Goal: Complete application form

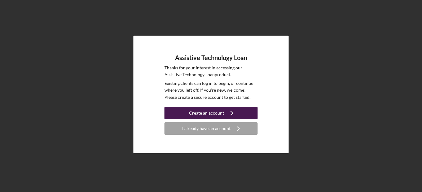
click at [220, 108] on div "Create an account" at bounding box center [206, 113] width 35 height 12
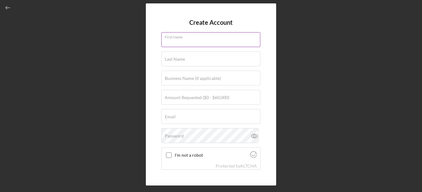
click at [200, 38] on div "First Name" at bounding box center [210, 40] width 99 height 16
click at [167, 42] on input "[PERSON_NAME]" at bounding box center [210, 39] width 99 height 15
type input "[PERSON_NAME]"
drag, startPoint x: 197, startPoint y: 49, endPoint x: 210, endPoint y: 60, distance: 17.6
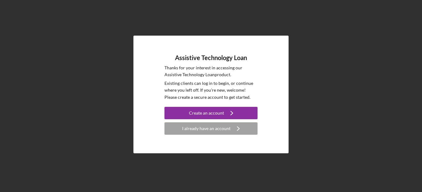
click at [208, 58] on h4 "Assistive Technology Loan" at bounding box center [211, 57] width 72 height 7
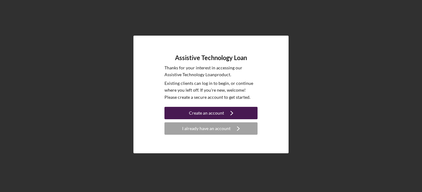
click at [235, 111] on icon "Icon/Navigate" at bounding box center [232, 113] width 16 height 16
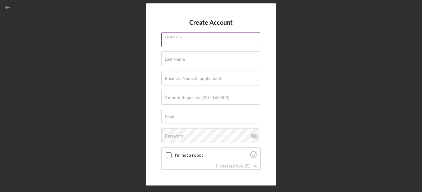
click at [195, 40] on input "First Name" at bounding box center [210, 39] width 99 height 15
type input "[PERSON_NAME]"
click at [219, 59] on input "Last Name" at bounding box center [210, 59] width 99 height 15
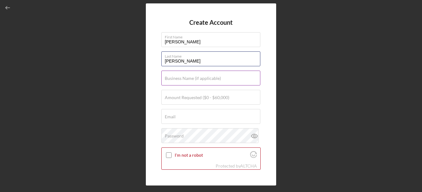
type input "[PERSON_NAME]"
click at [187, 78] on label "Business Name (if applicable)" at bounding box center [193, 78] width 56 height 5
click at [187, 78] on input "Business Name (if applicable)" at bounding box center [210, 78] width 99 height 15
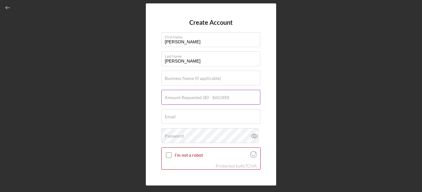
click at [216, 99] on label "Amount Requested ($0 - $60,000)" at bounding box center [197, 97] width 65 height 5
click at [216, 99] on input "Amount Requested ($0 - $60,000)" at bounding box center [210, 97] width 99 height 15
click at [227, 95] on label "Amount Requested ($0 - $60,000)" at bounding box center [197, 97] width 65 height 5
click at [227, 95] on input "Amount Requested ($0 - $60,000)" at bounding box center [210, 97] width 99 height 15
type input "$1,600"
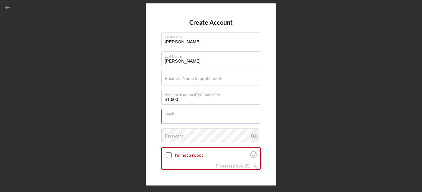
click at [215, 112] on div "Email Required" at bounding box center [210, 117] width 99 height 16
type input "[EMAIL_ADDRESS][DOMAIN_NAME]"
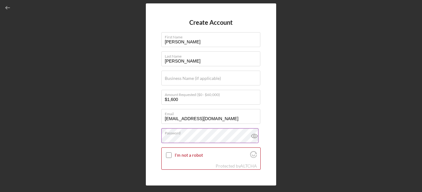
click at [253, 136] on icon at bounding box center [254, 136] width 2 height 2
click at [168, 155] on input "I'm not a robot" at bounding box center [169, 156] width 6 height 6
checkbox input "true"
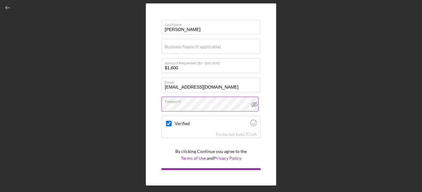
scroll to position [42, 0]
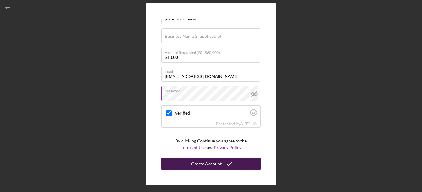
click at [226, 161] on icon "submit" at bounding box center [230, 164] width 16 height 16
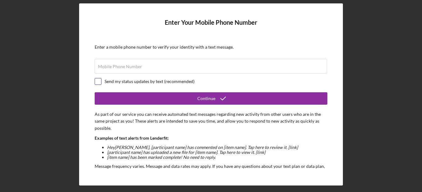
click at [96, 81] on input "checkbox" at bounding box center [98, 81] width 6 height 6
checkbox input "true"
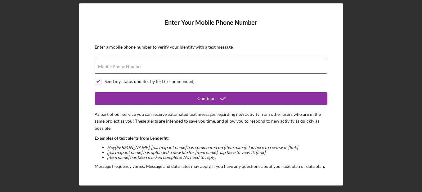
click at [128, 69] on label "Mobile Phone Number" at bounding box center [120, 66] width 44 height 5
click at [128, 69] on input "Mobile Phone Number" at bounding box center [211, 66] width 232 height 15
type input "(5##) ###-####"
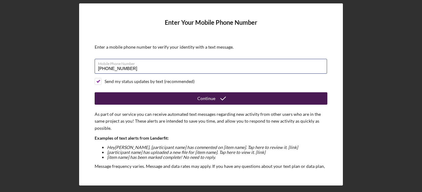
type input "[PHONE_NUMBER]"
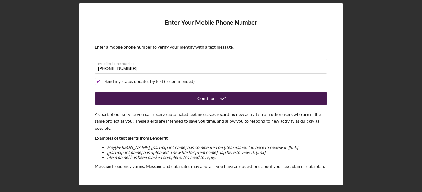
click at [220, 98] on icon "submit" at bounding box center [223, 99] width 16 height 16
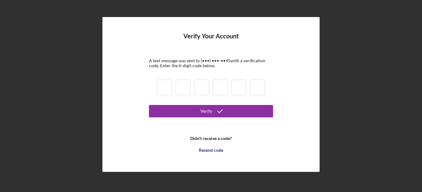
drag, startPoint x: 60, startPoint y: 97, endPoint x: 60, endPoint y: 104, distance: 6.2
click at [57, 104] on div "Verify Your Account A text message was sent to (•••) •••-•• 45 with a verificat…" at bounding box center [211, 94] width 416 height 189
drag, startPoint x: 187, startPoint y: 46, endPoint x: 226, endPoint y: -16, distance: 73.0
click at [226, 0] on html "Verify Your Account A text message was sent to (•••) •••-•• 45 with a verificat…" at bounding box center [211, 96] width 422 height 192
click at [168, 87] on input at bounding box center [164, 88] width 15 height 16
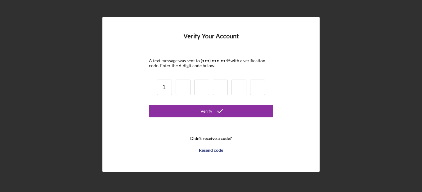
type input "1"
type input "8"
type input "2"
type input "4"
type input "0"
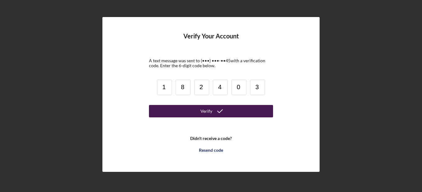
type input "3"
click at [207, 108] on div "Verify" at bounding box center [206, 111] width 12 height 12
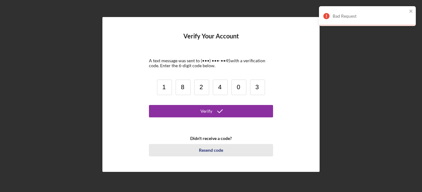
click at [204, 149] on div "Resend code" at bounding box center [211, 150] width 24 height 12
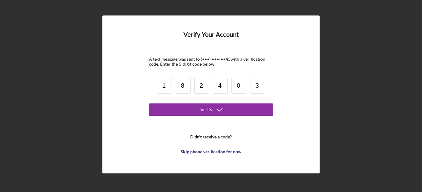
click at [165, 86] on input "1" at bounding box center [164, 86] width 15 height 16
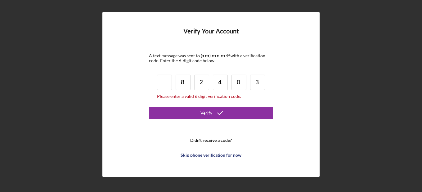
click at [189, 84] on input "8" at bounding box center [183, 83] width 15 height 16
click at [202, 82] on input "2" at bounding box center [201, 83] width 15 height 16
click at [223, 82] on input "4" at bounding box center [220, 83] width 15 height 16
click at [243, 82] on input "0" at bounding box center [238, 83] width 15 height 16
click at [259, 82] on input "3" at bounding box center [257, 83] width 15 height 16
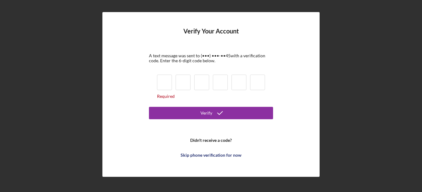
click at [163, 83] on input at bounding box center [164, 83] width 15 height 16
drag, startPoint x: 177, startPoint y: 65, endPoint x: 180, endPoint y: 59, distance: 6.2
click at [180, 59] on form "Verify Your Account A text message was sent to (•••) •••-•• 45 with a verificat…" at bounding box center [211, 95] width 124 height 134
drag, startPoint x: 178, startPoint y: 81, endPoint x: 175, endPoint y: 79, distance: 3.3
click at [175, 79] on div "Required" at bounding box center [211, 87] width 112 height 28
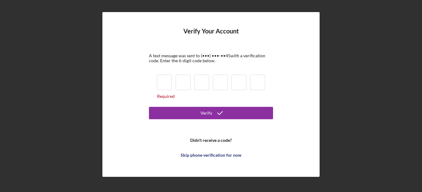
click at [173, 79] on div "Required" at bounding box center [211, 87] width 112 height 28
drag, startPoint x: 153, startPoint y: 73, endPoint x: 145, endPoint y: 70, distance: 8.8
click at [145, 70] on div "Verify Your Account A text message was sent to (•••) •••-•• 45 with a verificat…" at bounding box center [210, 94] width 217 height 165
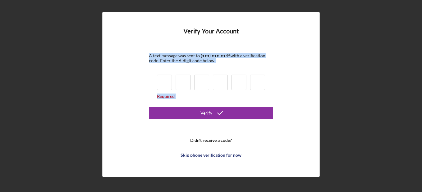
drag, startPoint x: 134, startPoint y: 56, endPoint x: 132, endPoint y: 110, distance: 53.4
click at [130, 111] on div "Verify Your Account A text message was sent to (•••) •••-•• 45 with a verificat…" at bounding box center [210, 94] width 217 height 165
click at [155, 79] on div "Required" at bounding box center [211, 87] width 112 height 28
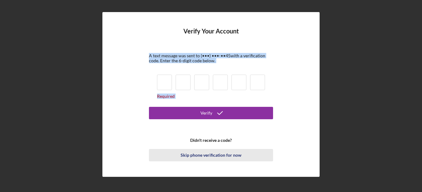
click at [218, 155] on div "Skip phone verification for now" at bounding box center [211, 155] width 61 height 12
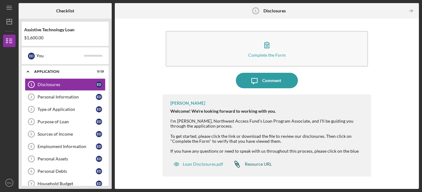
click at [262, 163] on div "Resource URL" at bounding box center [258, 164] width 27 height 5
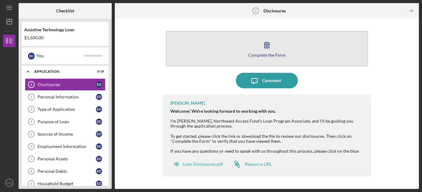
click at [261, 52] on button "Complete the Form Form" at bounding box center [267, 49] width 202 height 36
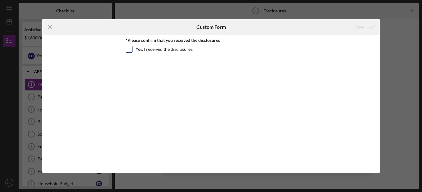
click at [129, 49] on input "Yes, I received the disclosures." at bounding box center [129, 49] width 6 height 6
checkbox input "true"
click at [360, 27] on div "Save" at bounding box center [359, 27] width 9 height 12
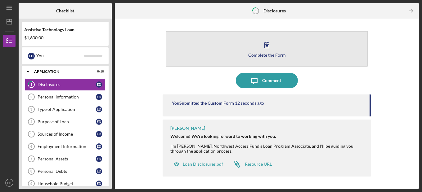
click at [270, 45] on icon "button" at bounding box center [267, 45] width 16 height 16
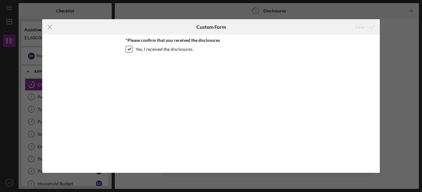
click at [154, 48] on label "Yes, I received the disclosures." at bounding box center [165, 49] width 58 height 6
click at [132, 48] on input "Yes, I received the disclosures." at bounding box center [129, 49] width 6 height 6
click at [125, 48] on div "*Please confirm that you received the disclosures Yes, I received the disclosur…" at bounding box center [211, 104] width 338 height 138
click at [128, 49] on input "Yes, I received the disclosures." at bounding box center [129, 49] width 6 height 6
checkbox input "true"
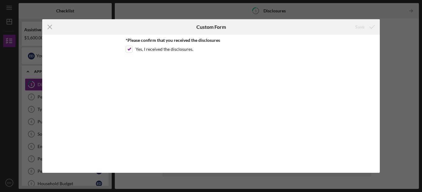
click at [365, 27] on icon "submit" at bounding box center [372, 27] width 16 height 16
click at [48, 28] on icon "Icon/Menu Close" at bounding box center [50, 27] width 16 height 16
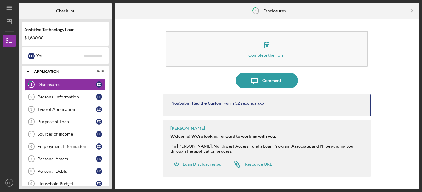
click at [61, 96] on div "Personal Information" at bounding box center [67, 97] width 58 height 5
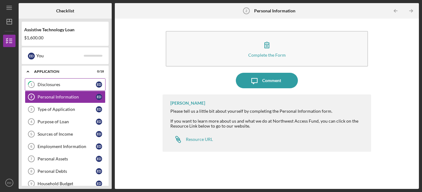
click at [63, 84] on div "Disclosures" at bounding box center [67, 84] width 58 height 5
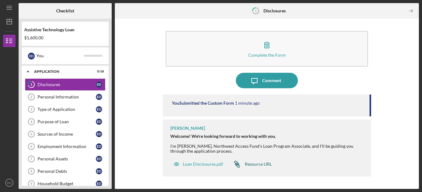
click at [259, 164] on div "Resource URL" at bounding box center [258, 164] width 27 height 5
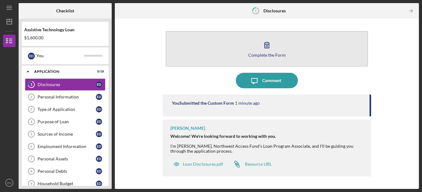
click at [267, 50] on icon "button" at bounding box center [267, 45] width 16 height 16
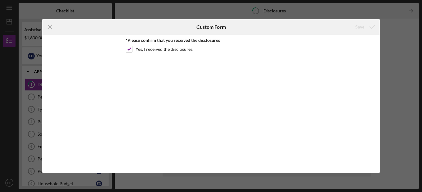
click at [371, 28] on icon "submit" at bounding box center [372, 27] width 16 height 16
click at [277, 44] on div "*Please confirm that you received the disclosures Yes, I received the disclosur…" at bounding box center [211, 47] width 171 height 18
click at [358, 27] on div "Save" at bounding box center [359, 27] width 9 height 12
click at [205, 29] on h6 "Custom Form" at bounding box center [210, 27] width 29 height 6
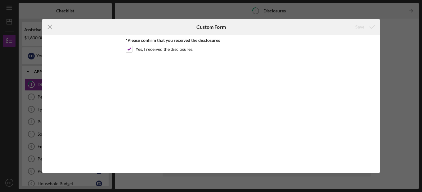
click at [257, 30] on div "Custom Form" at bounding box center [211, 27] width 113 height 16
click at [51, 25] on line at bounding box center [50, 27] width 4 height 4
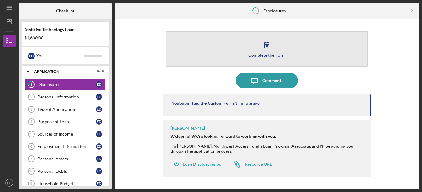
click at [287, 49] on button "Complete the Form Form" at bounding box center [267, 49] width 202 height 36
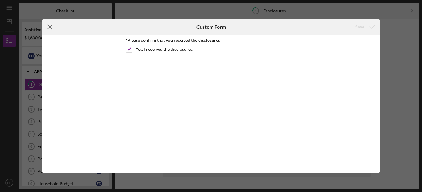
click at [48, 26] on icon "Icon/Menu Close" at bounding box center [50, 27] width 16 height 16
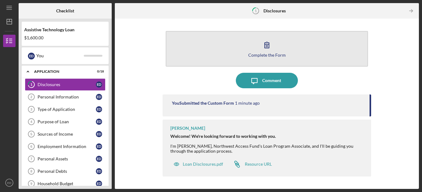
click at [270, 43] on icon "button" at bounding box center [267, 45] width 16 height 16
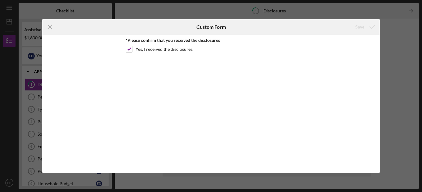
click at [362, 27] on div "Save" at bounding box center [359, 27] width 9 height 12
click at [51, 28] on icon "Icon/Menu Close" at bounding box center [50, 27] width 16 height 16
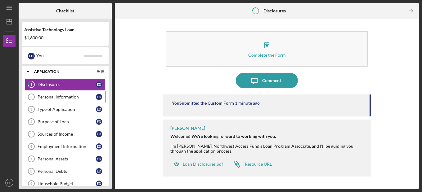
click at [59, 95] on div "Personal Information" at bounding box center [67, 97] width 58 height 5
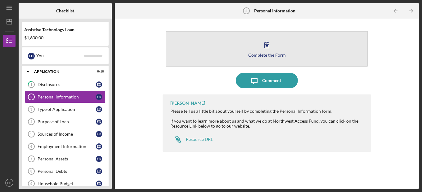
click at [280, 49] on button "Complete the Form Form" at bounding box center [267, 49] width 202 height 36
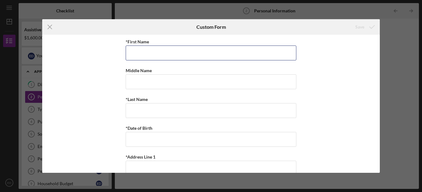
click at [280, 49] on input "*First Name" at bounding box center [211, 53] width 171 height 15
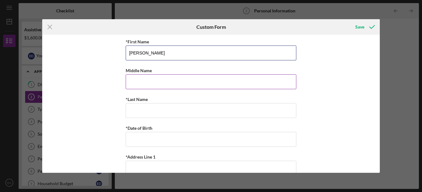
type input "[PERSON_NAME]"
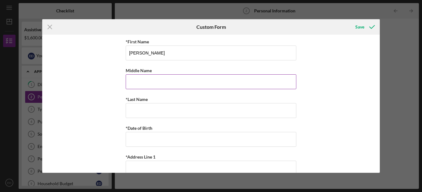
click at [288, 81] on input "Middle Name" at bounding box center [211, 81] width 171 height 15
type input "[PERSON_NAME]"
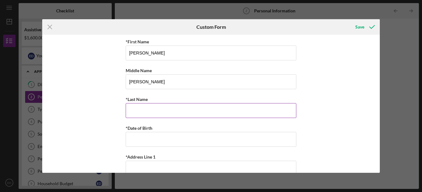
click at [257, 112] on input "*Last Name" at bounding box center [211, 110] width 171 height 15
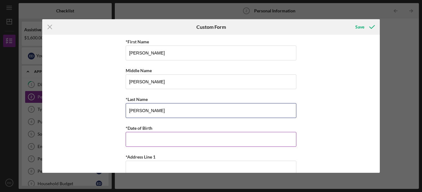
type input "[PERSON_NAME]"
click at [272, 138] on input "*Date of Birth" at bounding box center [211, 139] width 171 height 15
drag, startPoint x: 259, startPoint y: 142, endPoint x: 264, endPoint y: 142, distance: 5.0
click at [262, 142] on input "*Date of Birth" at bounding box center [211, 139] width 171 height 15
type input "[DATE]"
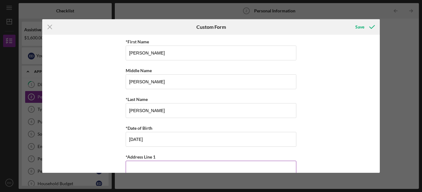
drag, startPoint x: 245, startPoint y: 171, endPoint x: 250, endPoint y: 165, distance: 7.2
click at [247, 169] on input "*Address Line 1" at bounding box center [211, 168] width 171 height 15
type input "[STREET_ADDRESS]"
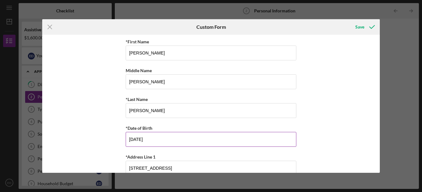
type input "[GEOGRAPHIC_DATA]"
type input "98684"
type input "WA"
drag, startPoint x: 380, startPoint y: 67, endPoint x: 380, endPoint y: 86, distance: 19.5
click at [380, 86] on div "Icon/Menu Close Custom Form Save *First Name [PERSON_NAME] Middle Name [PERSON_…" at bounding box center [211, 96] width 422 height 192
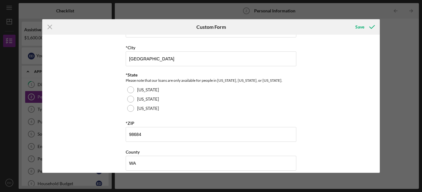
scroll to position [173, 0]
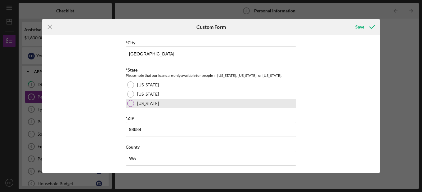
click at [133, 103] on div "[US_STATE]" at bounding box center [211, 103] width 171 height 9
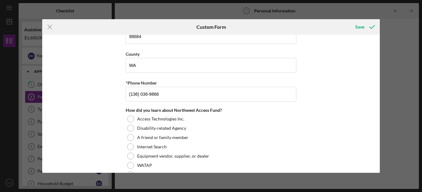
scroll to position [263, 0]
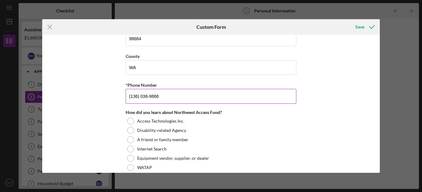
click at [252, 99] on input "(136) 036-9866" at bounding box center [211, 96] width 171 height 15
type input "(1##) ###-####"
type input "[PHONE_NUMBER]"
click at [349, 21] on button "Save" at bounding box center [364, 27] width 31 height 12
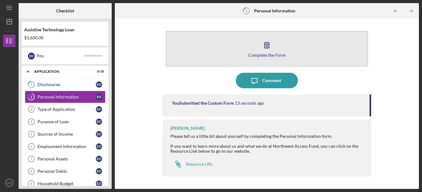
click at [274, 53] on div "Complete the Form" at bounding box center [267, 55] width 38 height 5
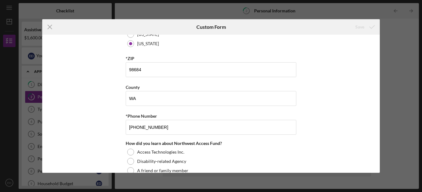
scroll to position [235, 0]
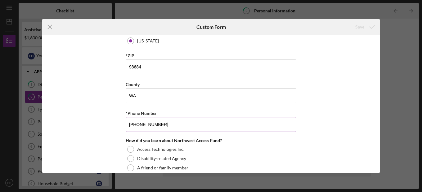
click at [186, 129] on input "[PHONE_NUMBER]" at bounding box center [211, 124] width 171 height 15
type input "[PHONE_NUMBER]"
drag, startPoint x: 378, startPoint y: 137, endPoint x: 377, endPoint y: 152, distance: 15.8
click at [377, 152] on div "*First Name [PERSON_NAME] Middle Name [PERSON_NAME] *Last Name [PERSON_NAME] *D…" at bounding box center [211, 104] width 338 height 138
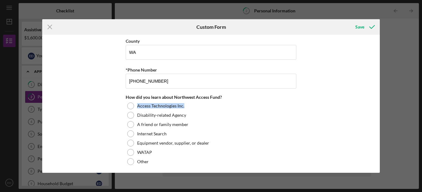
scroll to position [280, 0]
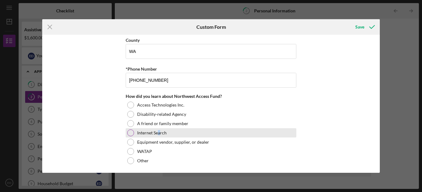
click at [159, 133] on label "Internet Search" at bounding box center [151, 133] width 29 height 5
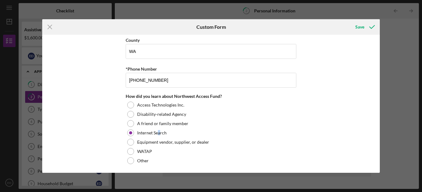
scroll to position [281, 0]
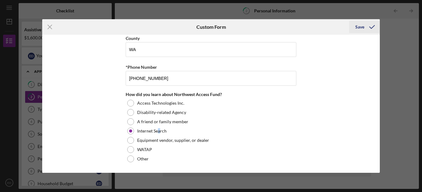
click at [357, 29] on div "Save" at bounding box center [359, 27] width 9 height 12
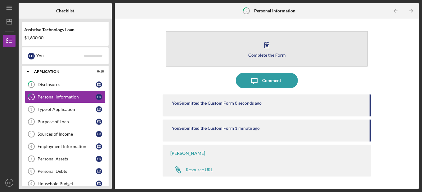
click at [270, 47] on icon "button" at bounding box center [267, 45] width 16 height 16
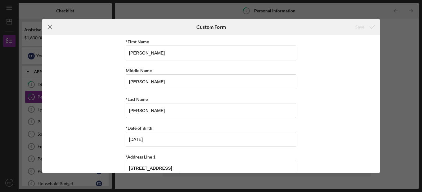
click at [51, 27] on icon "Icon/Menu Close" at bounding box center [50, 27] width 16 height 16
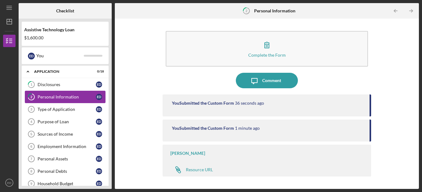
click at [72, 95] on div "Personal Information" at bounding box center [67, 97] width 58 height 5
click at [409, 10] on icon "Icon/Table Pagination Arrow" at bounding box center [411, 11] width 14 height 14
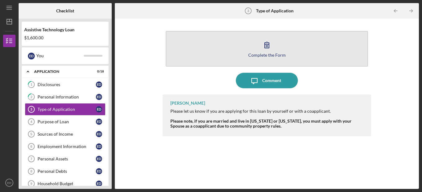
click at [267, 45] on icon "button" at bounding box center [267, 45] width 16 height 16
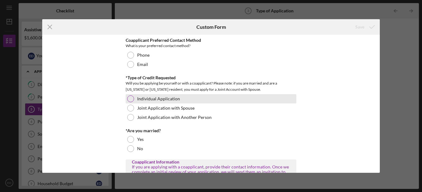
click at [132, 98] on div at bounding box center [130, 99] width 7 height 7
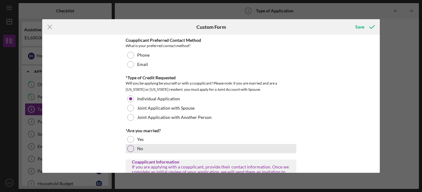
click at [128, 149] on div at bounding box center [130, 149] width 7 height 7
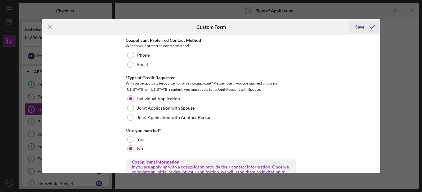
click at [359, 27] on div "Save" at bounding box center [359, 27] width 9 height 12
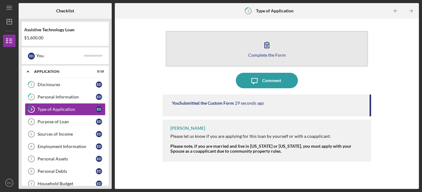
click at [270, 50] on icon "button" at bounding box center [267, 45] width 16 height 16
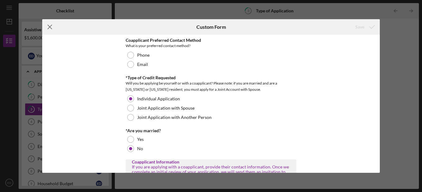
click at [50, 27] on g at bounding box center [50, 27] width 4 height 4
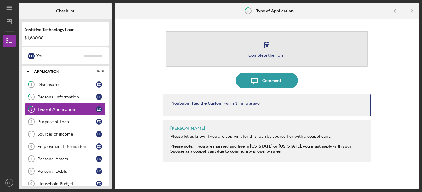
click at [272, 47] on icon "button" at bounding box center [267, 45] width 16 height 16
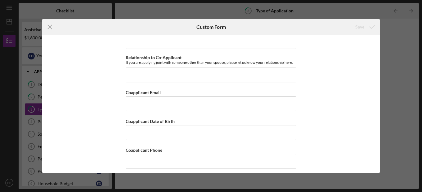
scroll to position [165, 0]
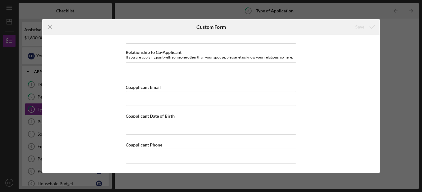
drag, startPoint x: 64, startPoint y: 27, endPoint x: 103, endPoint y: 48, distance: 44.7
click at [69, 36] on form "Icon/Menu Close Custom Form Save Coapplicant Preferred Contact Method What is y…" at bounding box center [211, 96] width 338 height 154
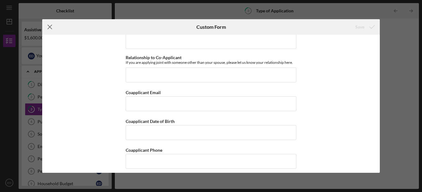
drag, startPoint x: 43, startPoint y: 22, endPoint x: 47, endPoint y: 26, distance: 5.9
click at [47, 26] on icon "Icon/Menu Close" at bounding box center [50, 27] width 16 height 16
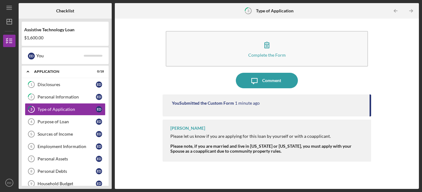
click at [48, 26] on div "Assistive Technology Loan $1,600.00" at bounding box center [65, 34] width 87 height 18
click at [86, 120] on div "Purpose of Loan" at bounding box center [67, 121] width 58 height 5
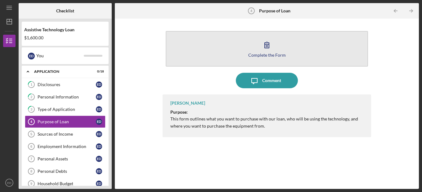
click at [275, 53] on div "Complete the Form" at bounding box center [267, 55] width 38 height 5
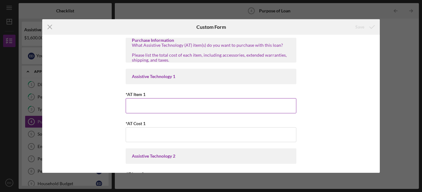
click at [170, 107] on input "*AT Item 1" at bounding box center [211, 105] width 171 height 15
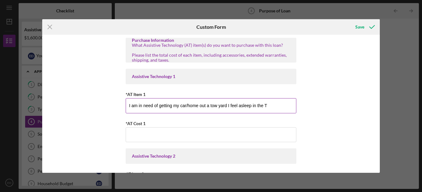
click at [349, 21] on button "Save" at bounding box center [364, 27] width 31 height 12
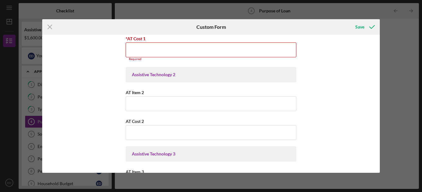
scroll to position [69, 0]
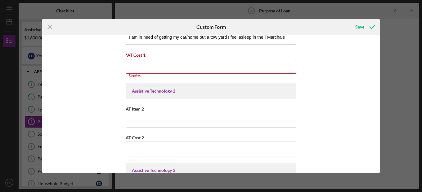
type input "I am in need of getting my car/home out a tow yard I feel asleep in the TMarcha…"
drag, startPoint x: 364, startPoint y: 160, endPoint x: 396, endPoint y: 102, distance: 65.5
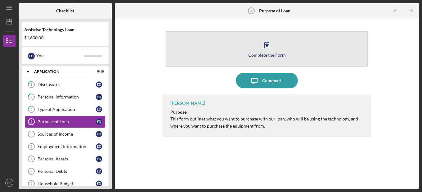
click at [281, 51] on button "Complete the Form Form" at bounding box center [267, 49] width 202 height 36
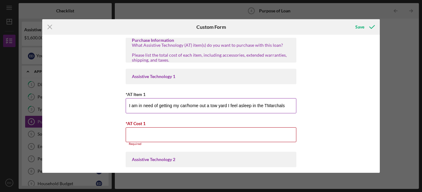
click at [205, 106] on input "I am in need of getting my car/home out a tow yard I feel asleep in the TMarcha…" at bounding box center [211, 105] width 171 height 15
click at [271, 104] on input "I am in need of getting my car/home out of a tow yard I feel asleep in the TMar…" at bounding box center [211, 105] width 171 height 15
click at [272, 105] on input "I am in need of getting my car/home out of a tow yard I feel asleep in the TMar…" at bounding box center [211, 105] width 171 height 15
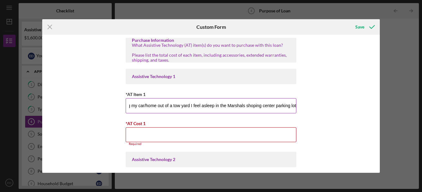
drag, startPoint x: 252, startPoint y: 103, endPoint x: 249, endPoint y: 107, distance: 4.2
click at [292, 109] on input "I am in need of getting my car/home out of a tow yard I feel asleep in the [GEO…" at bounding box center [211, 105] width 171 height 15
click at [294, 107] on input "I am in need of getting my car/home out of a tow yard I feel asleep in the [GEO…" at bounding box center [211, 105] width 171 height 15
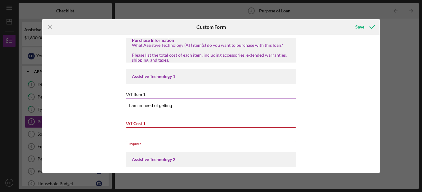
click at [233, 101] on input "I am in need of getting" at bounding box center [211, 105] width 171 height 15
click at [274, 109] on input "I am in need of getting my car/home out a tow yard I feel asleep in the T" at bounding box center [211, 105] width 171 height 15
click at [274, 108] on input "I am in need of getting my car/home out a tow yard I feel asleep in the" at bounding box center [211, 105] width 171 height 15
click at [294, 107] on input "I am in need of getting my car/home out a tow yard I feel asleep in the parking…" at bounding box center [211, 105] width 171 height 15
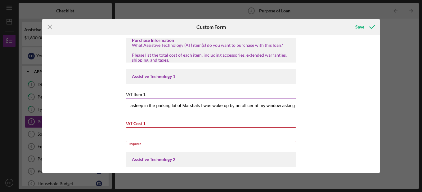
click at [294, 106] on input "I am in need of getting my car/home out a tow yard I feel asleep in the parking…" at bounding box center [211, 105] width 171 height 15
click at [296, 105] on div "Purchase Information What Assistive Technology (AT) item(s) do you want to purc…" at bounding box center [211, 104] width 338 height 138
click at [294, 105] on input "I am in need of getting my car/home out a tow yard I feel asleep in the parking…" at bounding box center [211, 105] width 171 height 15
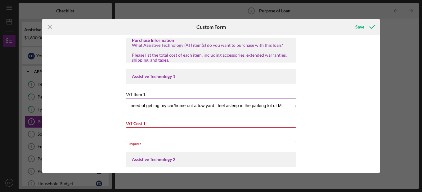
scroll to position [0, 14]
click at [286, 106] on input "I am in need of getting my car/home out a tow yard I feel asleep in the parking…" at bounding box center [211, 105] width 171 height 15
click at [291, 110] on input "I am in need of getting my car/home out a tow yard I feel asleep in the parking…" at bounding box center [211, 105] width 171 height 15
click at [294, 105] on input "I am in need of getting my car/home out a tow yard I feel asleep in the parking…" at bounding box center [211, 105] width 171 height 15
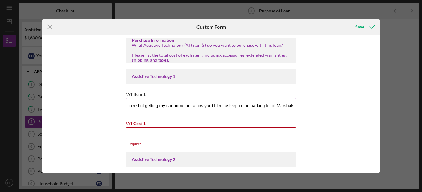
click at [294, 105] on input "I am in need of getting my car/home out a tow yard I feel asleep in the parking…" at bounding box center [211, 105] width 171 height 15
click at [293, 105] on input "I am in need of getting my car/home out a tow yard I feel asleep in the parking…" at bounding box center [211, 105] width 171 height 15
click at [294, 112] on input "I am in need of getting my car/home out a tow yard I feel asleep in the parking…" at bounding box center [211, 105] width 171 height 15
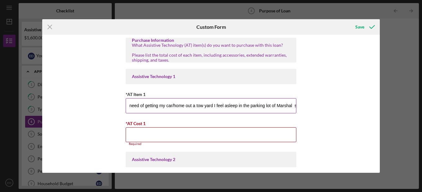
scroll to position [0, 15]
click at [294, 106] on input "I am in need of getting my car/home out a tow yard I feel asleep in the parking…" at bounding box center [211, 105] width 171 height 15
click at [297, 108] on div "Purchase Information What Assistive Technology (AT) item(s) do you want to purc…" at bounding box center [211, 104] width 338 height 138
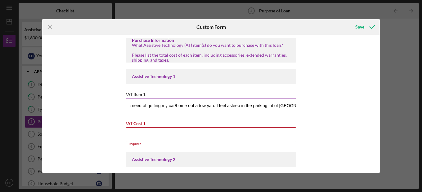
click at [292, 110] on input "I am in need of getting my car/home out a tow yard I feel asleep in the parking…" at bounding box center [211, 105] width 171 height 15
click at [296, 110] on div "Purchase Information What Assistive Technology (AT) item(s) do you want to purc…" at bounding box center [211, 104] width 338 height 138
click at [295, 110] on input "I am in need of getting my car/home out a tow yard I feel asleep in the parking…" at bounding box center [211, 105] width 171 height 15
click at [294, 111] on input "I am in need of getting my car/home out a tow yard I feel asleep in the parking…" at bounding box center [211, 105] width 171 height 15
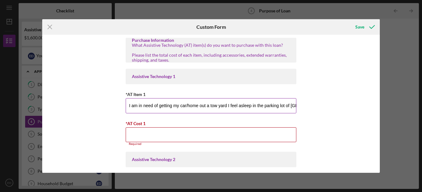
click at [292, 110] on input "I am in need of getting my car/home out a tow yard I feel asleep in the parking…" at bounding box center [211, 105] width 171 height 15
click at [294, 105] on input "I am in need of getting my car/home out a tow yard I feel asleep in the parking…" at bounding box center [211, 105] width 171 height 15
click at [293, 105] on input "I am in need of getting my car/home out a tow yard I feel asleep in the parking…" at bounding box center [211, 105] width 171 height 15
click at [288, 104] on input "I am in need of getting my car/home out a tow yard I feel asleep in the parking…" at bounding box center [211, 105] width 171 height 15
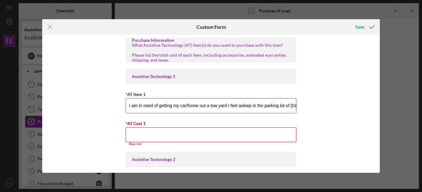
click at [292, 104] on input "I am in need of getting my car/home out a tow yard I feel asleep in the parking…" at bounding box center [211, 105] width 171 height 15
click at [295, 106] on input "I am in need of getting my car/home out a tow yard I feel asleep in the parking…" at bounding box center [211, 105] width 171 height 15
click at [294, 109] on input "I am in need of getting my car/home out a tow yard I feel asleep in the parking…" at bounding box center [211, 105] width 171 height 15
click at [276, 111] on input "I am in need of getting my car/home out a tow yard I feel asleep in the parking…" at bounding box center [211, 105] width 171 height 15
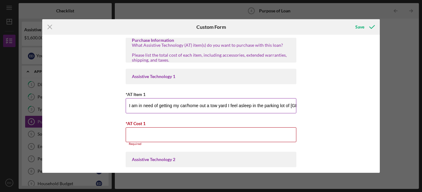
click at [276, 111] on input "I am in need of getting my car/home out a tow yard I feel asleep in the parking…" at bounding box center [211, 105] width 171 height 15
drag, startPoint x: 289, startPoint y: 110, endPoint x: 292, endPoint y: 111, distance: 3.9
click at [290, 111] on input "I am in need of getting my car/home out a tow yard I feel asleep in the parking…" at bounding box center [211, 105] width 171 height 15
click at [296, 110] on div "Purchase Information What Assistive Technology (AT) item(s) do you want to purc…" at bounding box center [211, 104] width 338 height 138
click at [292, 112] on input "I am in need of getting my car/home out a tow yard I feel asleep in the parking…" at bounding box center [211, 105] width 171 height 15
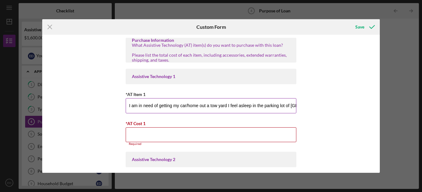
click at [291, 112] on input "I am in need of getting my car/home out a tow yard I feel asleep in the parking…" at bounding box center [211, 105] width 171 height 15
drag, startPoint x: 291, startPoint y: 111, endPoint x: 297, endPoint y: 125, distance: 14.3
click at [297, 125] on div "Purchase Information What Assistive Technology (AT) item(s) do you want to purc…" at bounding box center [211, 104] width 338 height 138
click at [295, 103] on input "I am in need of getting my car/home out a tow yard I feel asleep in the parking…" at bounding box center [211, 105] width 171 height 15
click at [295, 107] on input "I am in need of getting my car/home out a tow yard I feel asleep in the parking…" at bounding box center [211, 105] width 171 height 15
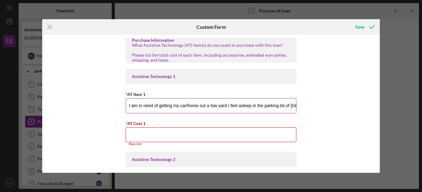
click at [294, 107] on input "I am in need of getting my car/home out a tow yard I feel asleep in the parking…" at bounding box center [211, 105] width 171 height 15
click at [293, 106] on input "I am in need of getting my car/home out a tow yard I feel asleep in the parking…" at bounding box center [211, 105] width 171 height 15
click at [299, 109] on div "Purchase Information What Assistive Technology (AT) item(s) do you want to purc…" at bounding box center [211, 104] width 338 height 138
click at [292, 105] on input "I am in need of getting my car/home out a tow yard I feel asleep in the parking…" at bounding box center [211, 105] width 171 height 15
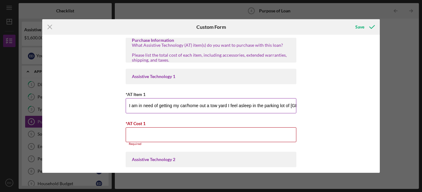
click at [292, 105] on input "I am in need of getting my car/home out a tow yard I feel asleep in the parking…" at bounding box center [211, 105] width 171 height 15
click at [293, 105] on input "I am in need of getting my car/home out a tow yard I feel asleep in the parking…" at bounding box center [211, 105] width 171 height 15
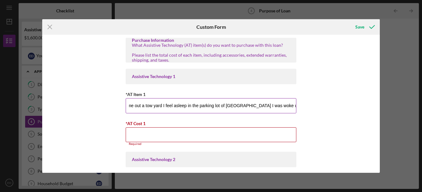
click at [294, 111] on input "I am in need of getting my car/home out a tow yard I feel asleep in the parking…" at bounding box center [211, 105] width 171 height 15
click at [292, 108] on input "I am in need of getting my car/home out a tow yard I feel asleep in the parking…" at bounding box center [211, 105] width 171 height 15
click at [284, 108] on input "I am in need of getting my car/home out a tow yard I feel asleep in the parking…" at bounding box center [211, 105] width 171 height 15
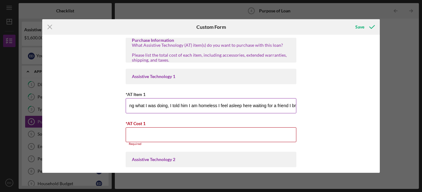
scroll to position [0, 271]
click at [273, 106] on input "I am in need of getting my car/home out a tow yard I feel asleep in the parking…" at bounding box center [211, 105] width 171 height 15
click at [266, 105] on input "I am in need of getting my car/home out a tow yard I feel asleep in the parking…" at bounding box center [211, 105] width 171 height 15
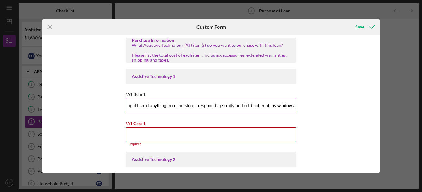
click at [203, 105] on input "I am in need of getting my car/home out a tow yard I feel asleep in the parking…" at bounding box center [211, 105] width 171 height 15
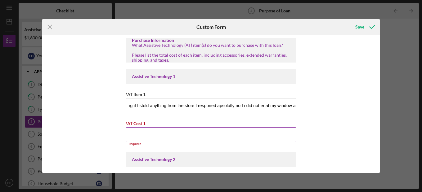
drag, startPoint x: 195, startPoint y: 133, endPoint x: 177, endPoint y: 123, distance: 21.0
click at [177, 123] on div "*AT Cost 1" at bounding box center [211, 124] width 171 height 8
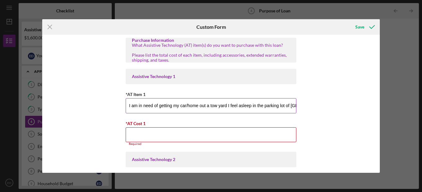
click at [208, 107] on input "I am in need of getting my car/home out a tow yard I feel asleep in the parking…" at bounding box center [211, 105] width 171 height 15
click at [231, 105] on input "I am in need of getting my car/home out of a tow yard I feel asleep in the park…" at bounding box center [211, 105] width 171 height 15
click at [292, 106] on input "I am in need of getting my car/home out of a tow yard. I feel asleep in the par…" at bounding box center [211, 105] width 171 height 15
click at [293, 106] on input "I am in need of getting my car/home out of a tow yard. I feel asleep in the par…" at bounding box center [211, 105] width 171 height 15
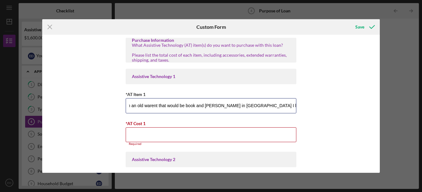
scroll to position [0, 248]
type input "I am in need of getting my car/home out of a tow yard. I feel asleep in the par…"
